Goal: Task Accomplishment & Management: Use online tool/utility

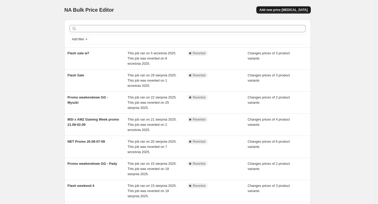
click at [301, 9] on span "Add new price change job" at bounding box center [284, 10] width 48 height 4
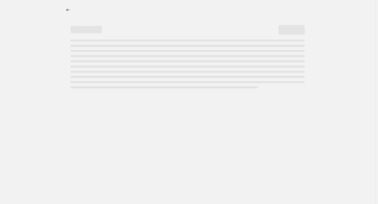
select select "percentage"
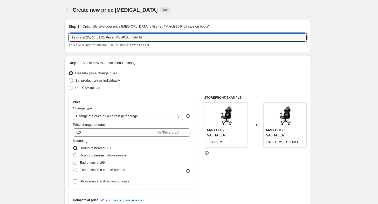
drag, startPoint x: 133, startPoint y: 39, endPoint x: 32, endPoint y: 42, distance: 101.5
type input "Flash W8"
click at [111, 85] on div "Use CSV upload" at bounding box center [188, 87] width 238 height 7
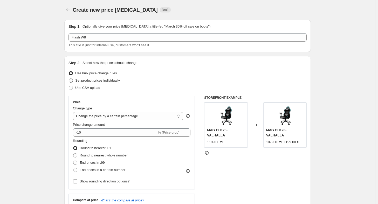
click at [111, 83] on label "Set product prices individually" at bounding box center [94, 80] width 51 height 7
click at [69, 79] on input "Set product prices individually" at bounding box center [69, 78] width 0 height 0
radio input "true"
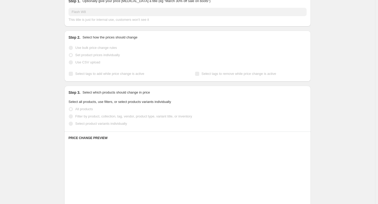
scroll to position [26, 0]
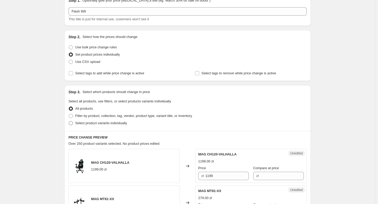
click at [113, 123] on span "Select product variants individually" at bounding box center [101, 123] width 52 height 4
click at [69, 121] on input "Select product variants individually" at bounding box center [69, 121] width 0 height 0
radio input "true"
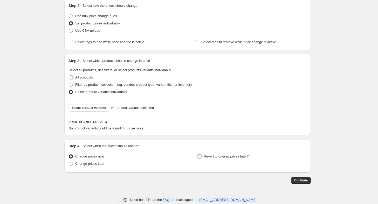
scroll to position [69, 0]
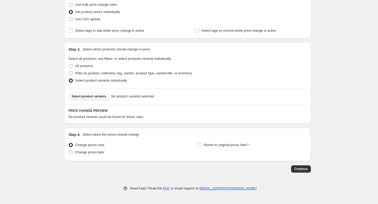
click at [99, 97] on span "Select product variants" at bounding box center [89, 96] width 35 height 4
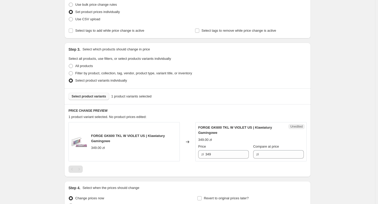
click at [100, 96] on span "Select product variants" at bounding box center [89, 96] width 35 height 4
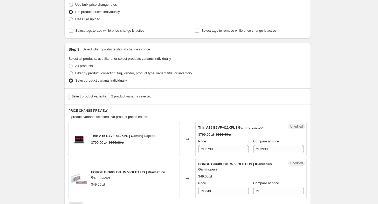
click at [101, 95] on span "Select product variants" at bounding box center [89, 96] width 35 height 4
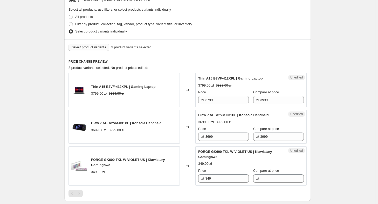
scroll to position [120, 0]
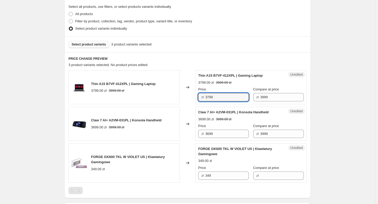
drag, startPoint x: 226, startPoint y: 99, endPoint x: 185, endPoint y: 102, distance: 40.3
click at [185, 102] on div "Thin A15 B7VF-412XPL | Gaming Laptop 3799.00 zł 3999.00 zł Changed to Unedited …" at bounding box center [188, 87] width 238 height 34
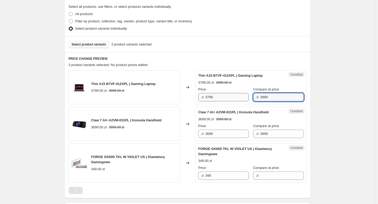
drag, startPoint x: 273, startPoint y: 98, endPoint x: 233, endPoint y: 96, distance: 40.3
click at [233, 96] on div "Price zł 3799 Compare at price zł 3999" at bounding box center [251, 94] width 106 height 15
paste input "7"
type input "3799"
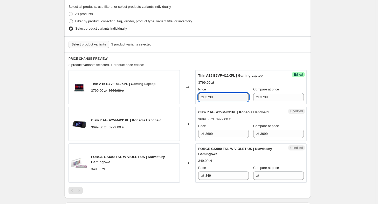
drag, startPoint x: 223, startPoint y: 97, endPoint x: 193, endPoint y: 97, distance: 29.9
click at [193, 97] on div "Thin A15 B7VF-412XPL | Gaming Laptop 3799.00 zł 3999.00 zł Changed to Success E…" at bounding box center [188, 87] width 238 height 34
type input "3499"
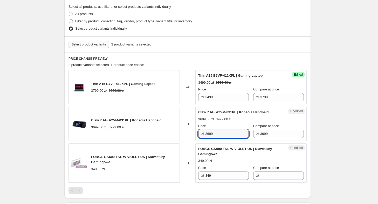
drag, startPoint x: 225, startPoint y: 133, endPoint x: 186, endPoint y: 134, distance: 38.7
click at [186, 134] on div "Claw 7 AI+ A2VM-031PL | Konsola Handheld 3699.00 zł 3999.00 zł Changed to Unedi…" at bounding box center [188, 124] width 238 height 34
type input "3699"
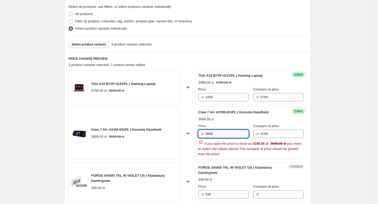
drag, startPoint x: 225, startPoint y: 133, endPoint x: 180, endPoint y: 130, distance: 45.8
click at [180, 130] on div "Claw 7 AI+ A2VM-031PL | Konsola Handheld 3699.00 zł 3999.00 zł Changed to Succe…" at bounding box center [188, 133] width 238 height 53
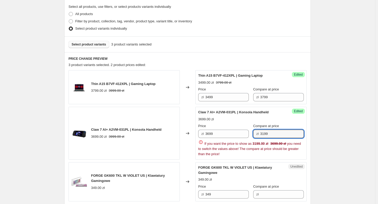
drag, startPoint x: 276, startPoint y: 132, endPoint x: 200, endPoint y: 131, distance: 76.1
click at [200, 131] on div "Price zł 3699 Compare at price zł 3199" at bounding box center [251, 130] width 106 height 15
paste input "6"
type input "3699"
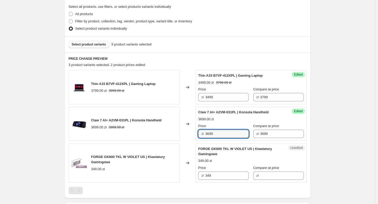
drag, startPoint x: 218, startPoint y: 132, endPoint x: 180, endPoint y: 134, distance: 37.5
click at [180, 134] on div "Claw 7 AI+ A2VM-031PL | Konsola Handheld 3699.00 zł 3999.00 zł Changed to Succe…" at bounding box center [188, 124] width 238 height 34
type input "3199"
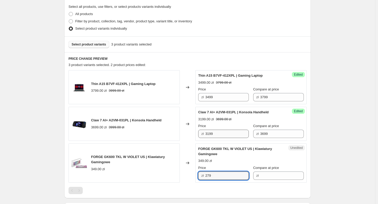
type input "279"
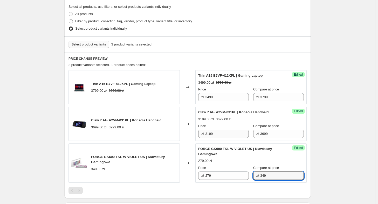
type input "349"
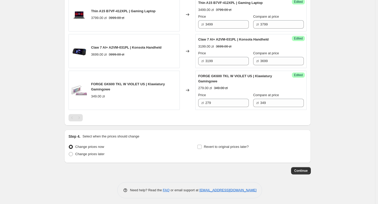
scroll to position [194, 0]
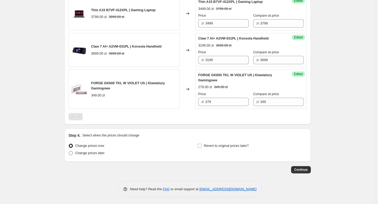
click at [77, 151] on span "Change prices later" at bounding box center [89, 153] width 29 height 4
click at [69, 151] on input "Change prices later" at bounding box center [69, 151] width 0 height 0
radio input "true"
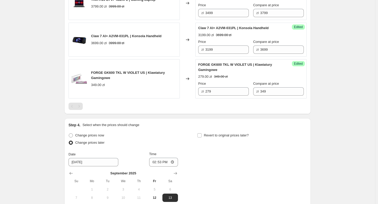
scroll to position [246, 0]
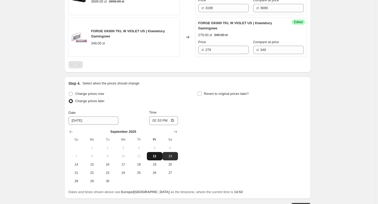
click at [154, 158] on button "12" at bounding box center [155, 156] width 16 height 8
type input "9/12/2025"
click at [161, 120] on input "14:53" at bounding box center [163, 120] width 29 height 9
type input "15:59"
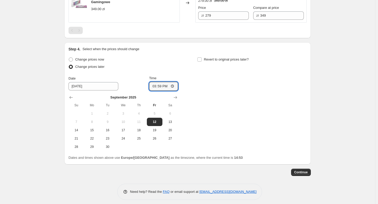
scroll to position [283, 0]
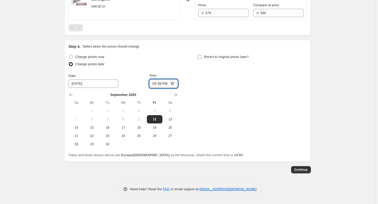
click at [238, 57] on span "Revert to original prices later?" at bounding box center [226, 57] width 45 height 4
click at [202, 57] on input "Revert to original prices later?" at bounding box center [200, 57] width 4 height 4
checkbox input "true"
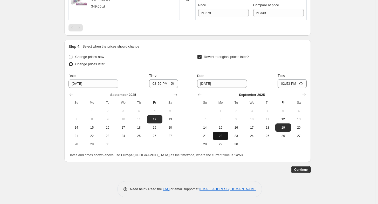
click at [221, 136] on span "22" at bounding box center [220, 136] width 11 height 4
type input "9/22/2025"
click at [291, 83] on input "14:53" at bounding box center [292, 83] width 29 height 9
type input "09:00"
click at [224, 126] on span "15" at bounding box center [220, 127] width 11 height 4
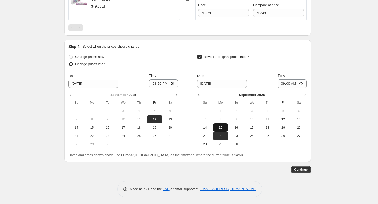
type input "9/15/2025"
click at [300, 169] on span "Continue" at bounding box center [300, 169] width 13 height 4
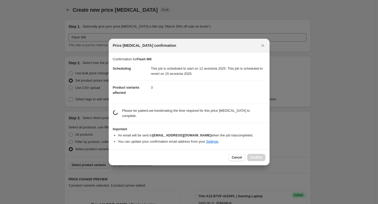
scroll to position [0, 0]
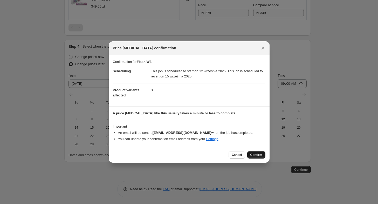
click at [260, 157] on button "Confirm" at bounding box center [256, 154] width 18 height 7
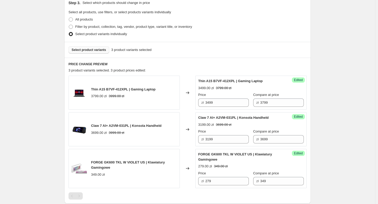
scroll to position [127, 0]
